Goal: Find specific page/section

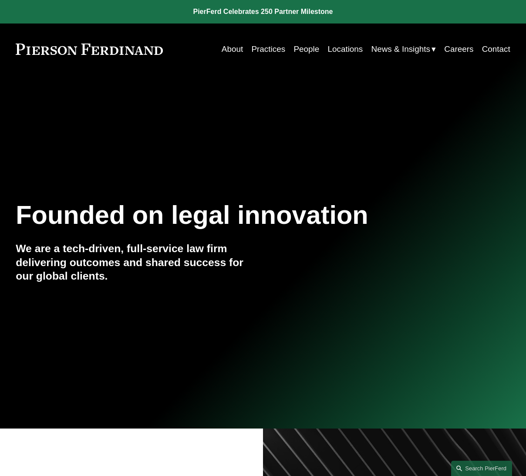
click at [305, 49] on link "People" at bounding box center [306, 49] width 26 height 17
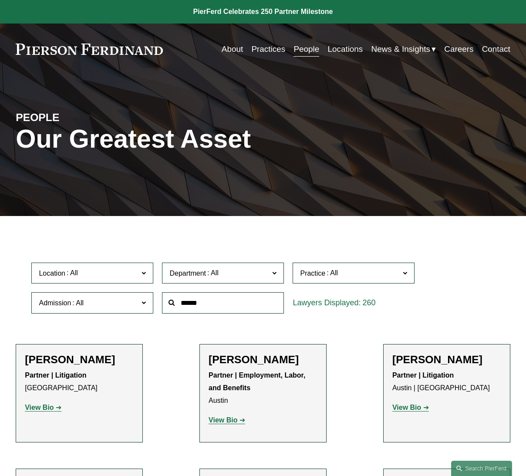
click at [206, 305] on input "text" at bounding box center [223, 302] width 122 height 21
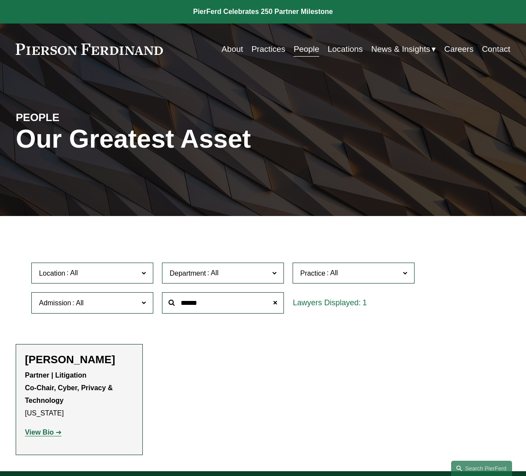
type input "******"
click at [43, 435] on strong "View Bio" at bounding box center [39, 431] width 29 height 7
